Goal: Use online tool/utility: Utilize a website feature to perform a specific function

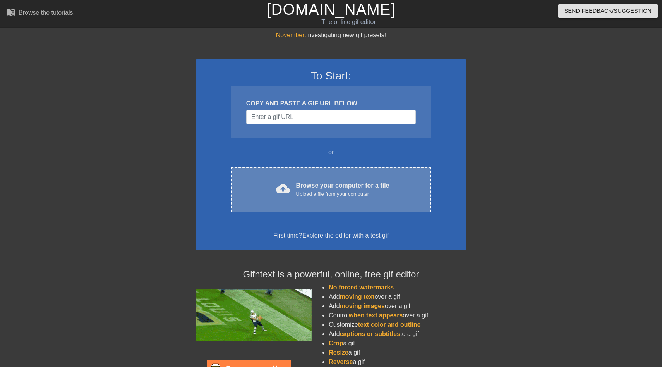
click at [333, 172] on div "cloud_upload Browse your computer for a file Upload a file from your computer C…" at bounding box center [331, 189] width 201 height 45
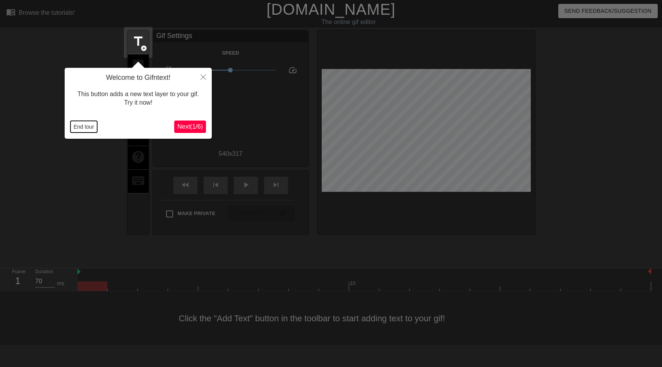
click at [89, 126] on button "End tour" at bounding box center [83, 127] width 27 height 12
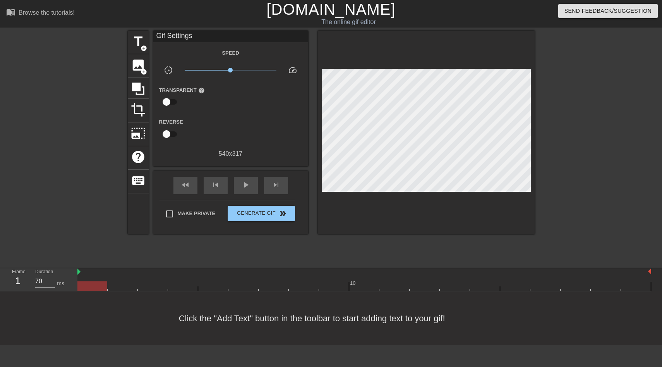
click at [218, 38] on div "Gif Settings" at bounding box center [230, 37] width 155 height 12
click at [147, 46] on span "add_circle" at bounding box center [144, 48] width 7 height 7
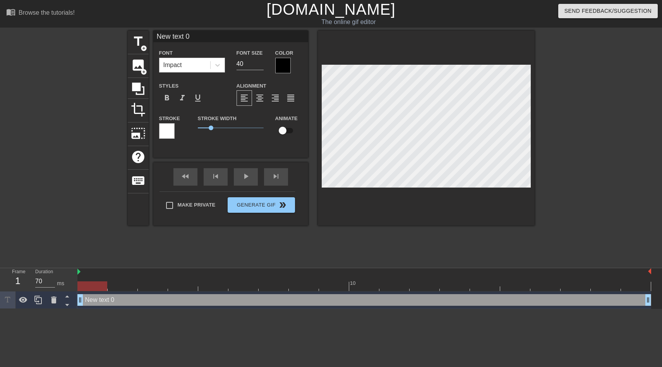
click at [192, 38] on input "New text 0" at bounding box center [230, 37] width 155 height 12
type input "✝️"
click at [145, 46] on span "add_circle" at bounding box center [144, 48] width 7 height 7
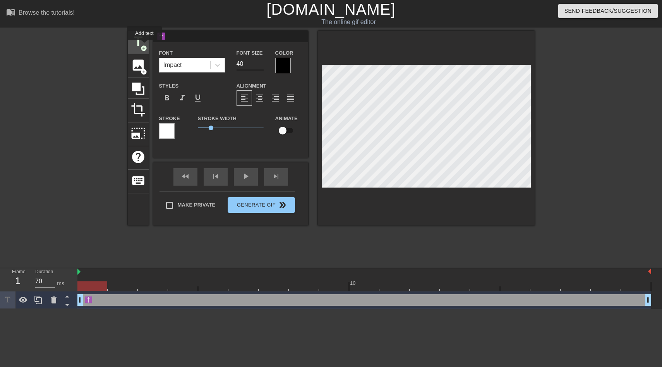
type input "New text 1"
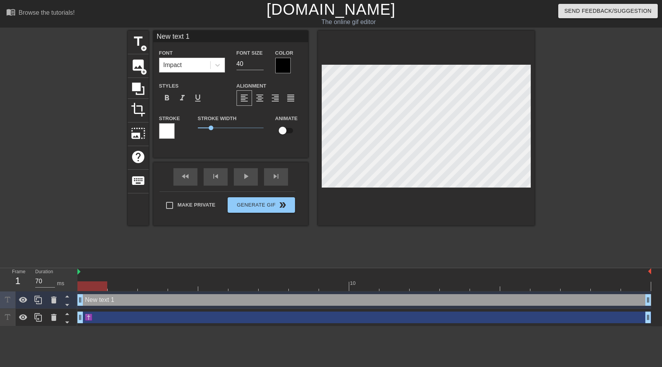
click at [196, 34] on input "New text 1" at bounding box center [230, 37] width 155 height 12
type input "🕉️"
click at [147, 43] on div "title add_circle" at bounding box center [138, 43] width 21 height 24
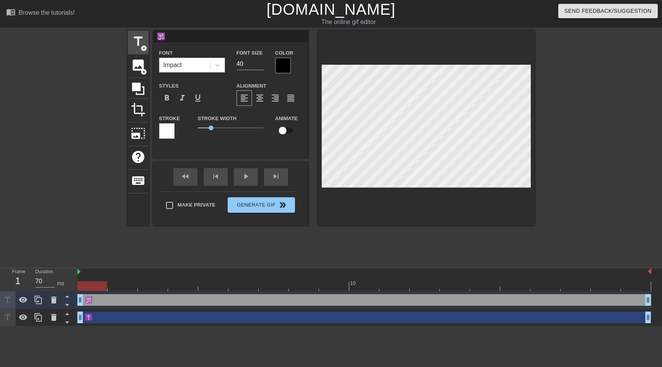
type input "New text 2"
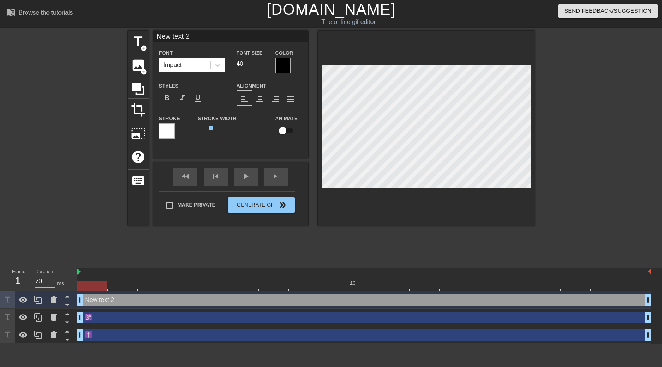
click at [244, 65] on input "40" at bounding box center [250, 64] width 27 height 12
click at [246, 64] on input "24" at bounding box center [250, 64] width 27 height 12
type input "20"
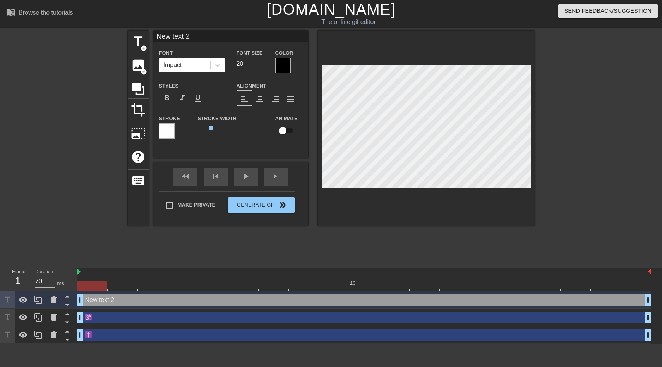
click at [225, 34] on input "New text 2" at bounding box center [230, 37] width 155 height 12
click at [137, 40] on span "title" at bounding box center [138, 41] width 15 height 15
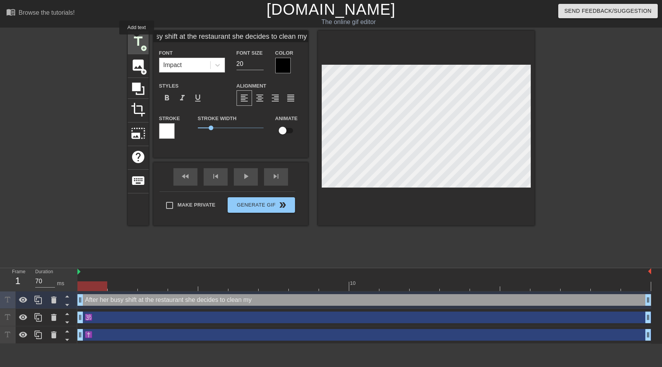
type input "New text 3"
type input "40"
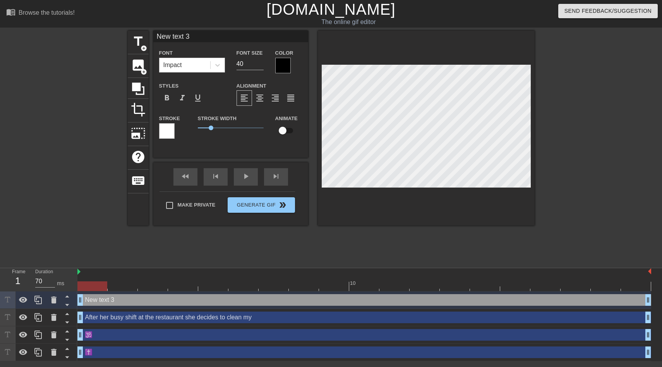
click at [200, 38] on input "New text 3" at bounding box center [230, 37] width 155 height 12
type input "filthy brown cock"
click at [239, 67] on input "40" at bounding box center [250, 64] width 27 height 12
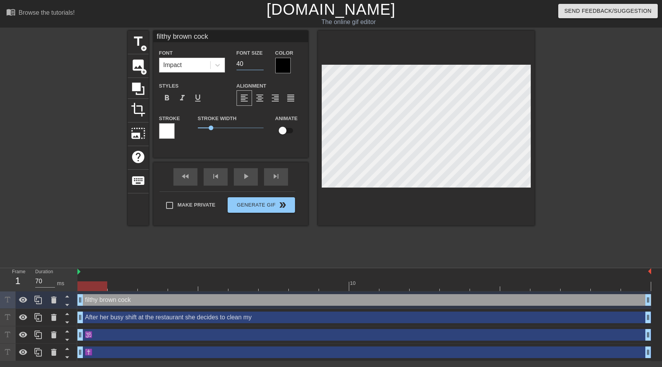
click at [239, 67] on input "40" at bounding box center [250, 64] width 27 height 12
type input "20"
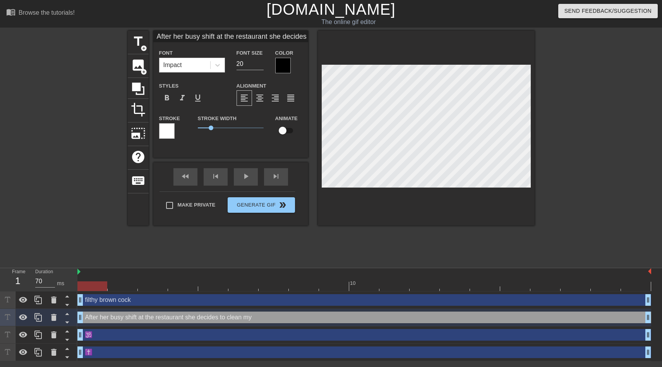
type input "filthy brown cock"
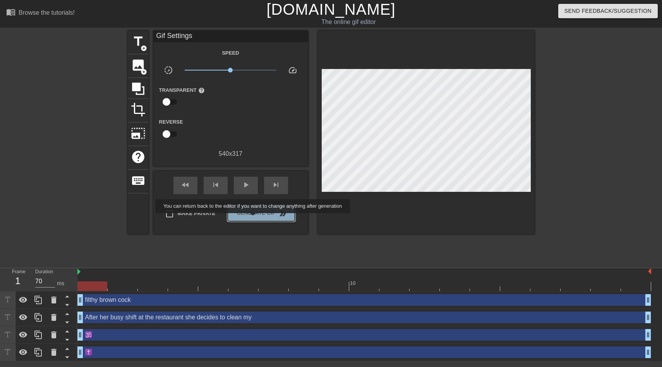
click at [258, 218] on button "Generate Gif double_arrow" at bounding box center [261, 213] width 67 height 15
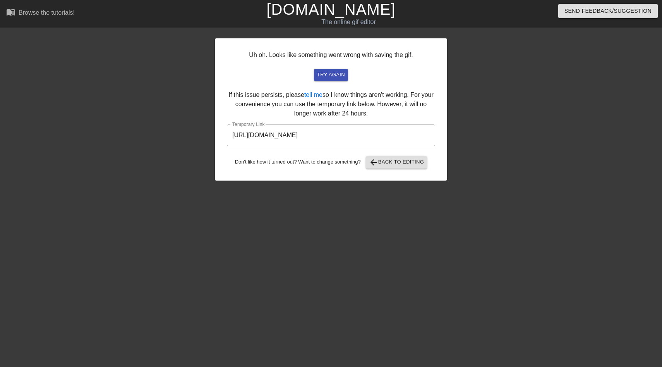
click at [357, 136] on input "https://www.gifntext.com/temp_generations/9xsMoC3X.gif" at bounding box center [331, 135] width 208 height 22
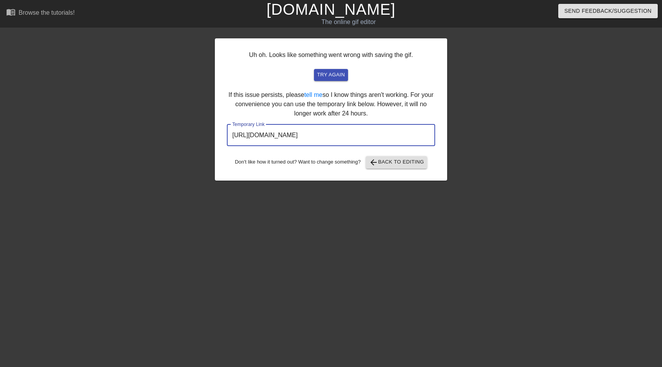
click at [357, 136] on input "https://www.gifntext.com/temp_generations/9xsMoC3X.gif" at bounding box center [331, 135] width 208 height 22
